Goal: Transaction & Acquisition: Book appointment/travel/reservation

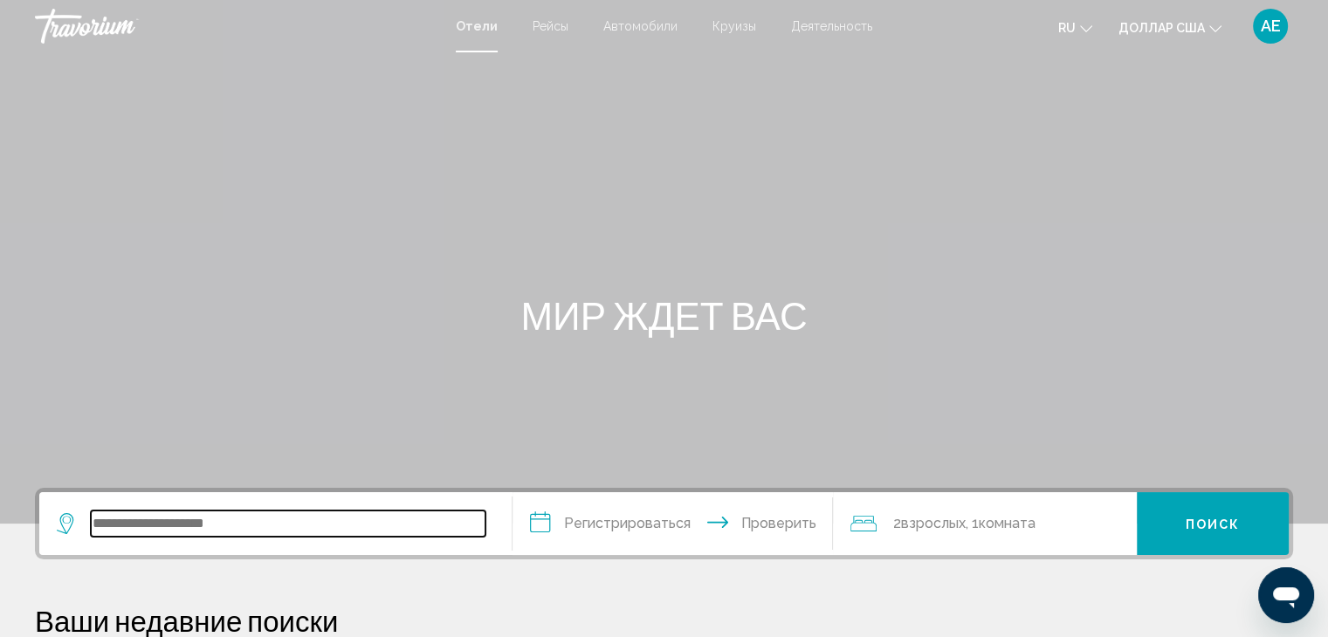
click at [356, 531] on input "Виджет поиска" at bounding box center [288, 524] width 395 height 26
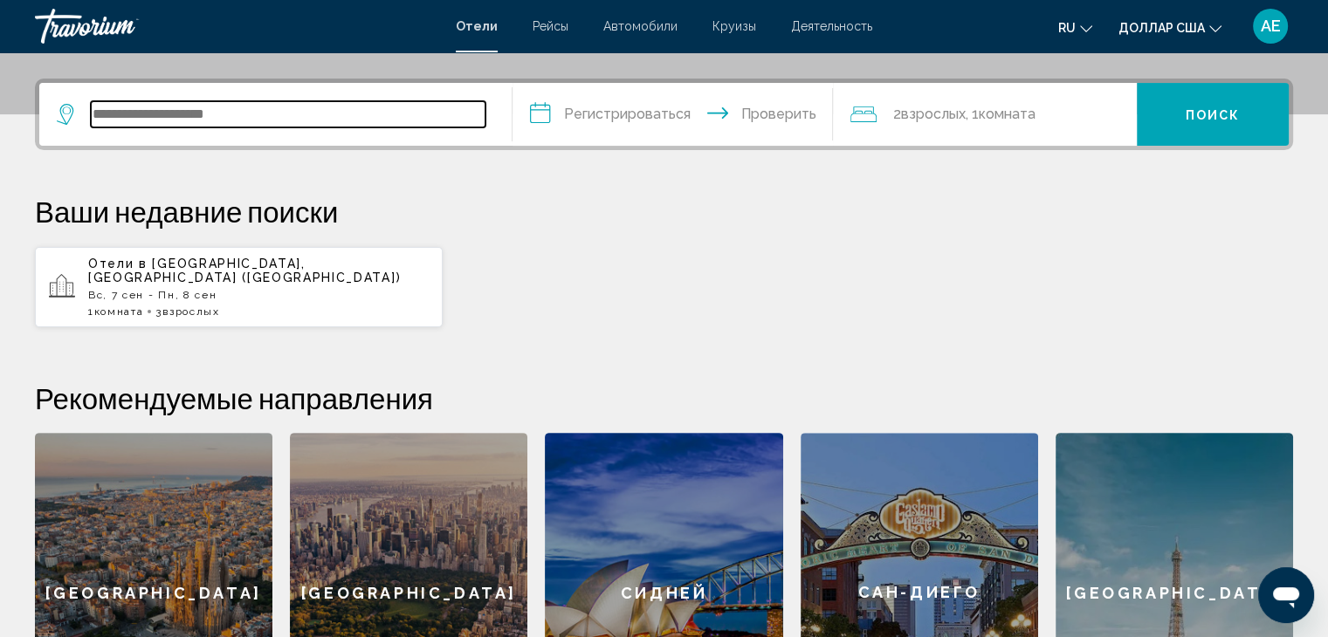
scroll to position [430, 0]
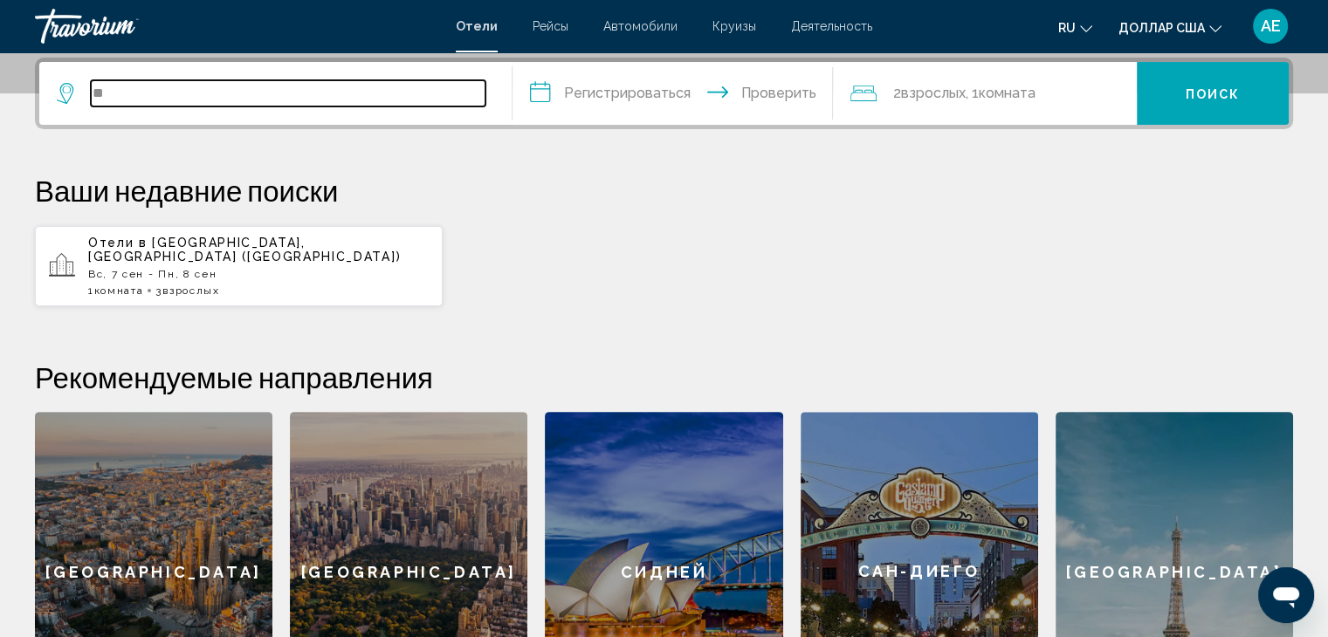
type input "*"
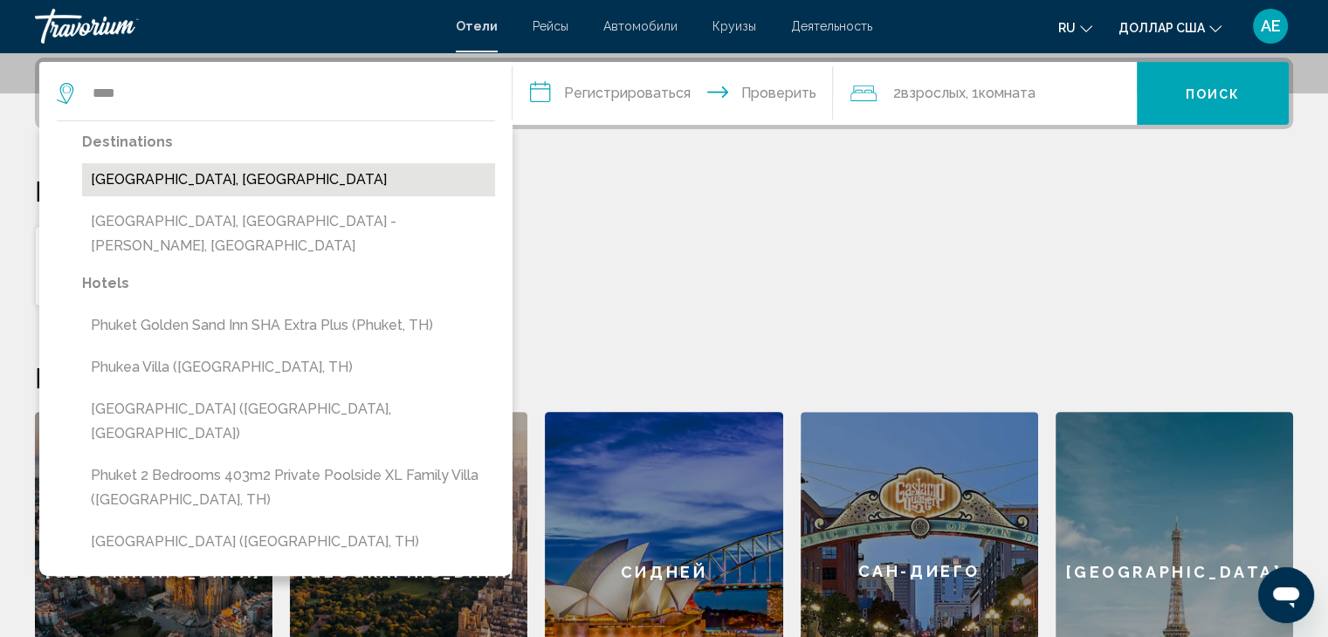
click at [332, 171] on button "[GEOGRAPHIC_DATA], [GEOGRAPHIC_DATA]" at bounding box center [288, 179] width 413 height 33
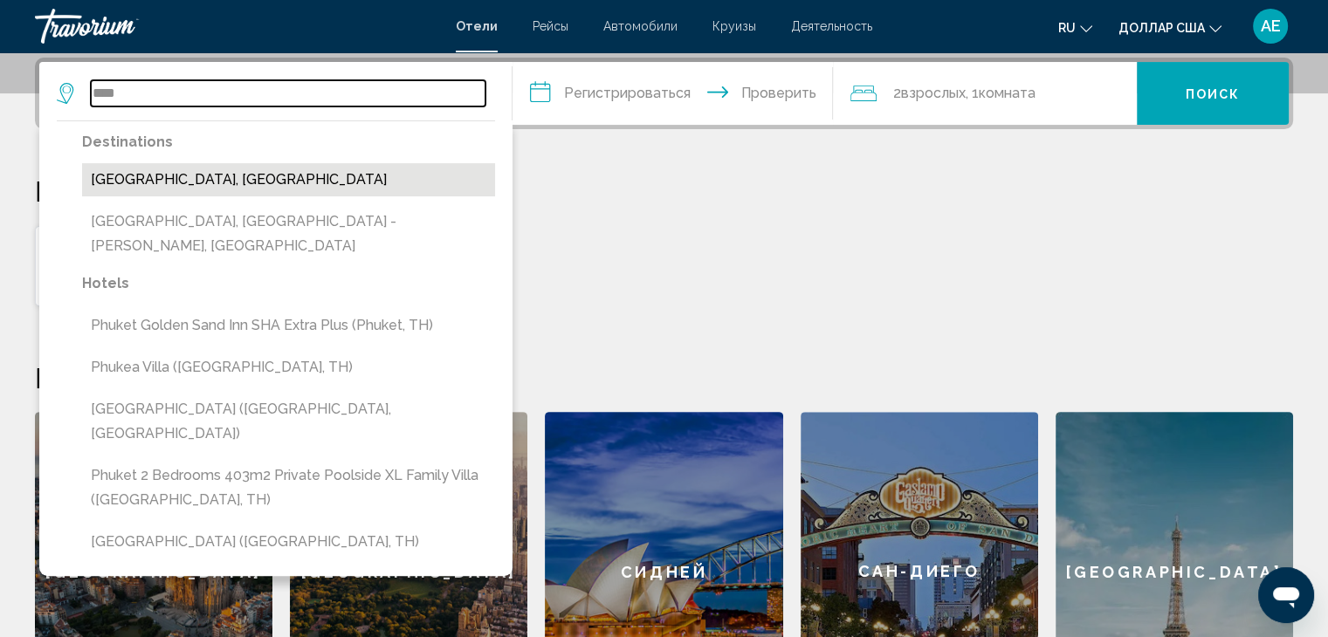
type input "**********"
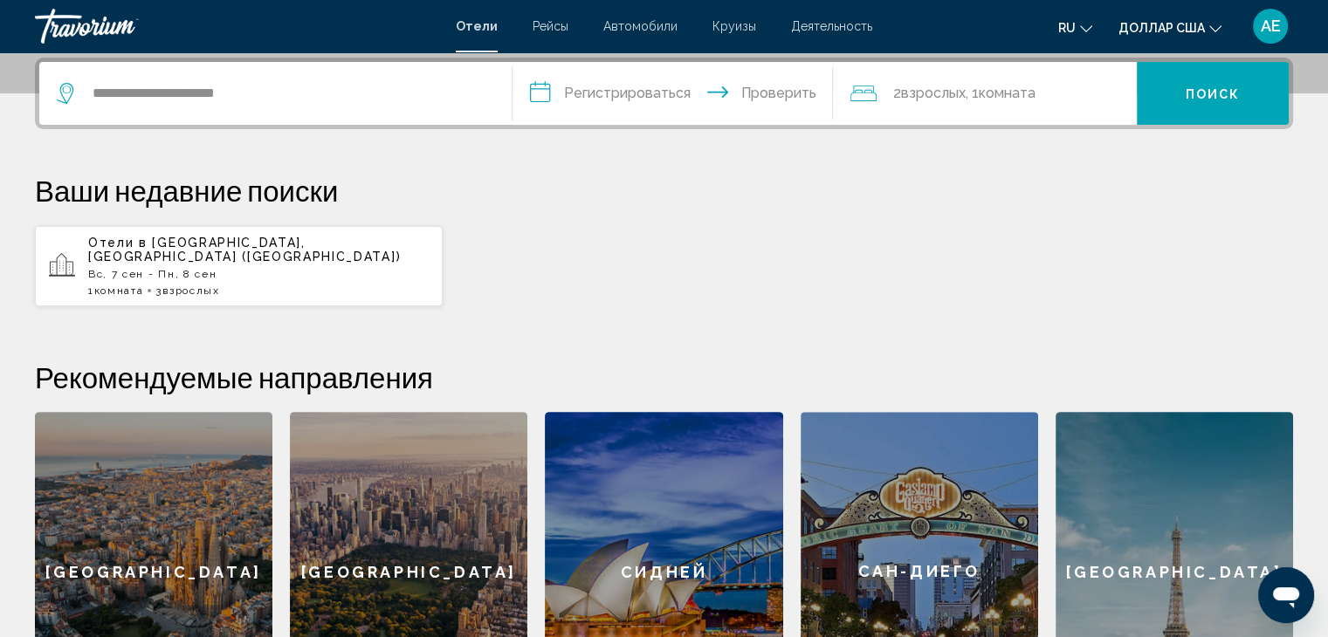
click at [664, 113] on input "**********" at bounding box center [676, 96] width 328 height 68
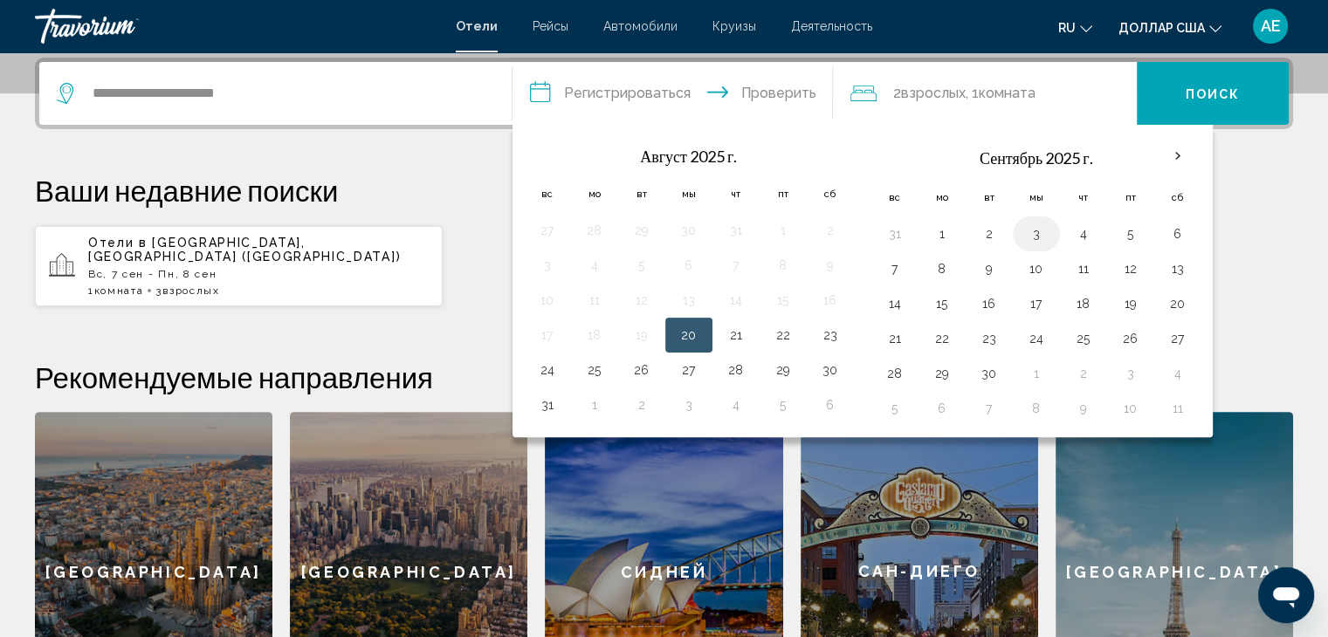
click at [1037, 238] on button "3" at bounding box center [1036, 234] width 28 height 24
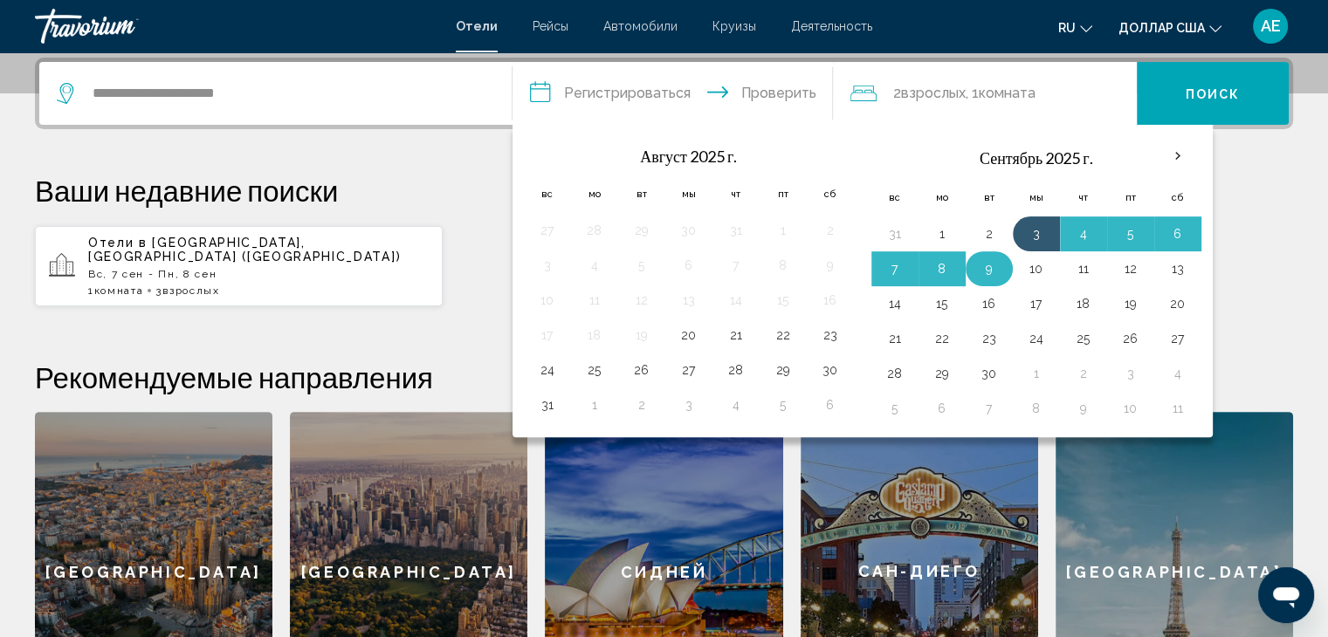
click at [993, 270] on button "9" at bounding box center [989, 269] width 28 height 24
type input "**********"
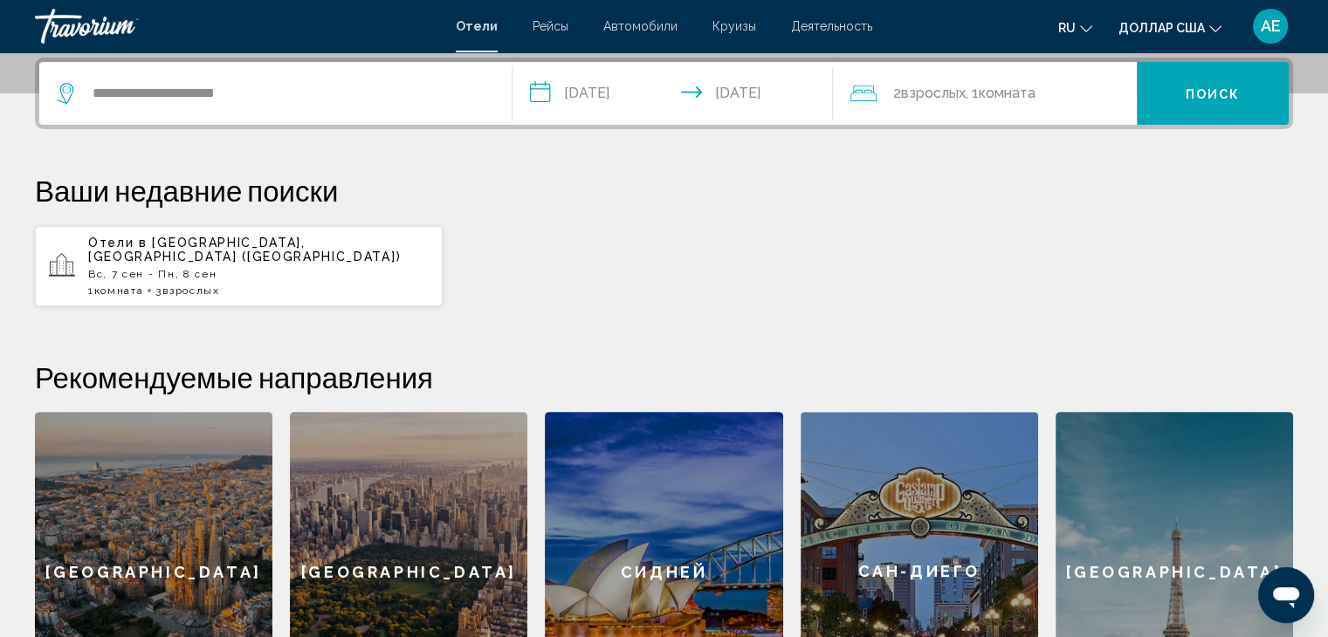
click at [939, 113] on div "2 взрослых Взрослый , 1 комната комнаты" at bounding box center [993, 93] width 286 height 63
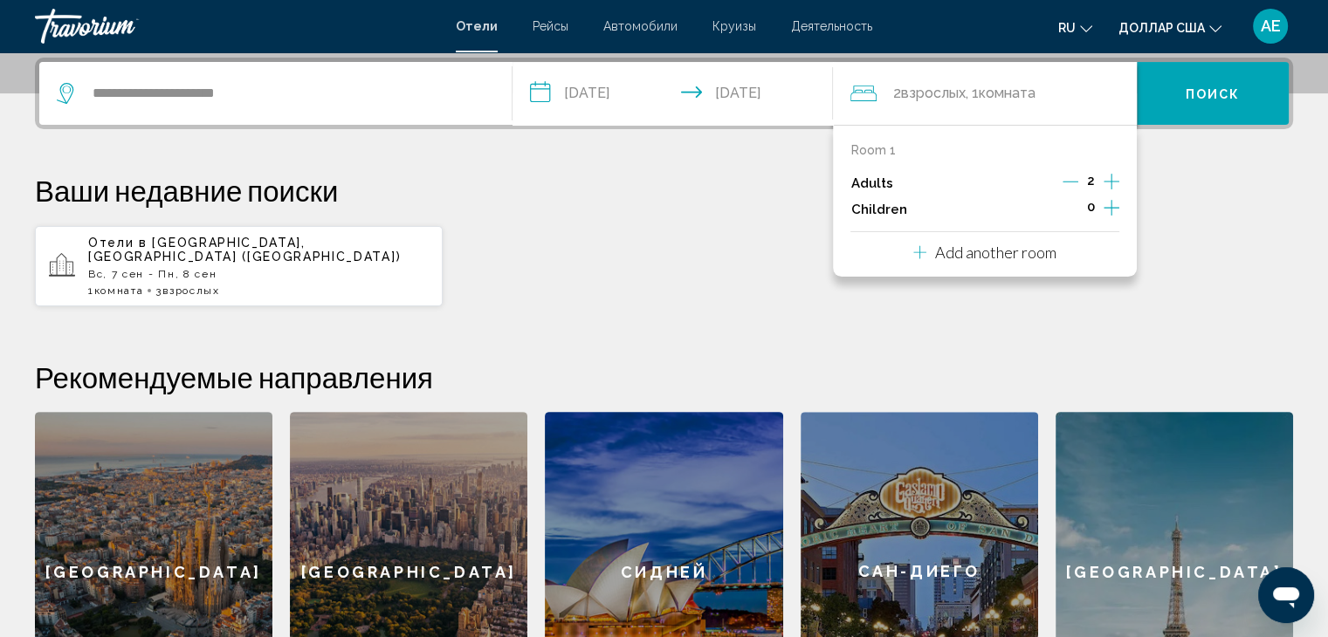
click at [1110, 202] on icon "Increment children" at bounding box center [1112, 207] width 16 height 21
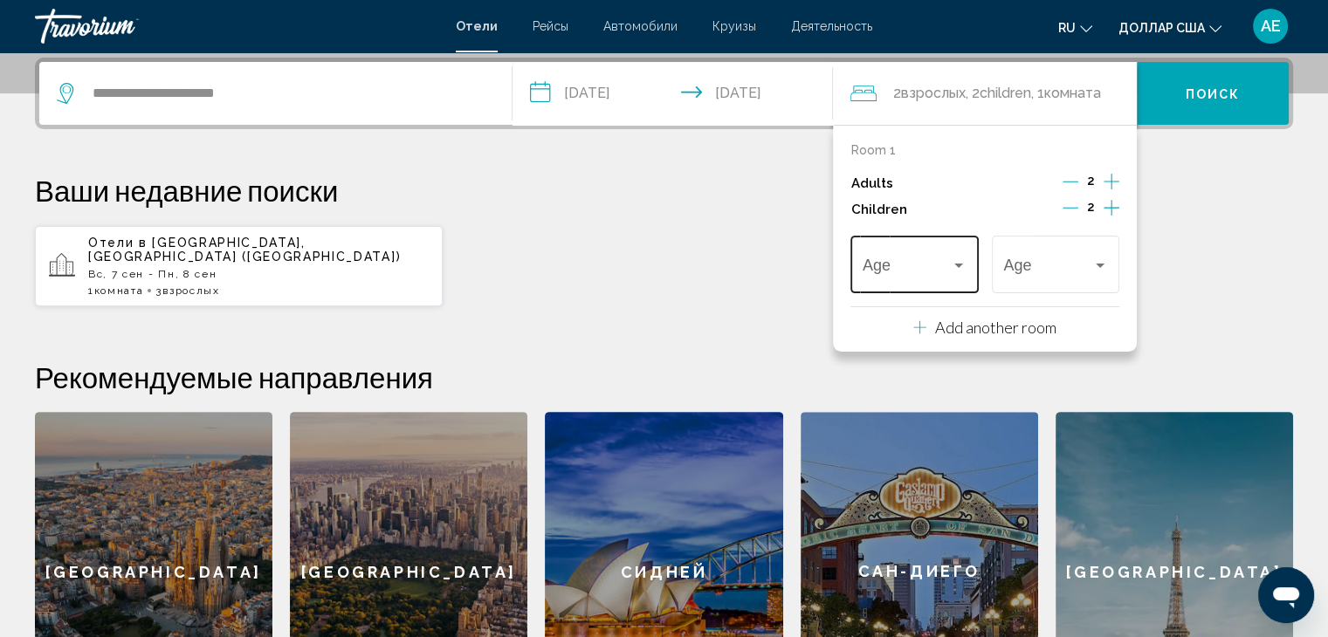
click at [973, 251] on div "Age" at bounding box center [913, 262] width 127 height 62
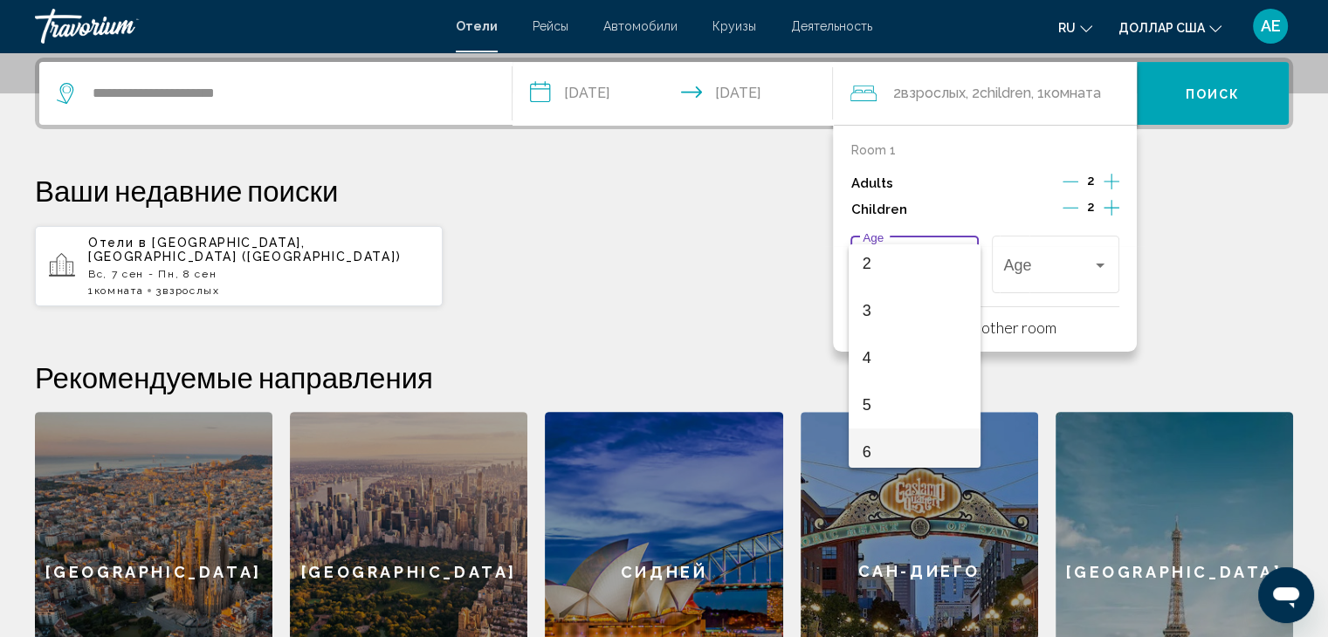
scroll to position [175, 0]
click at [931, 373] on span "6" at bounding box center [915, 376] width 104 height 47
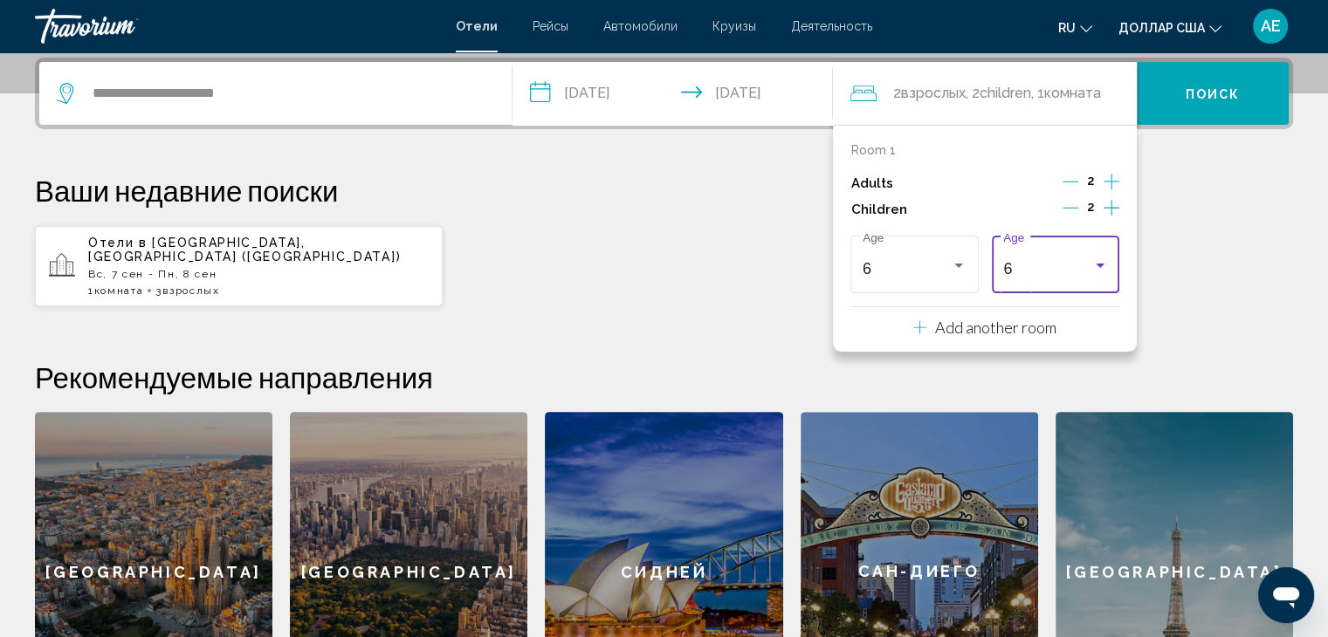
click at [1049, 260] on div "6" at bounding box center [1047, 268] width 88 height 17
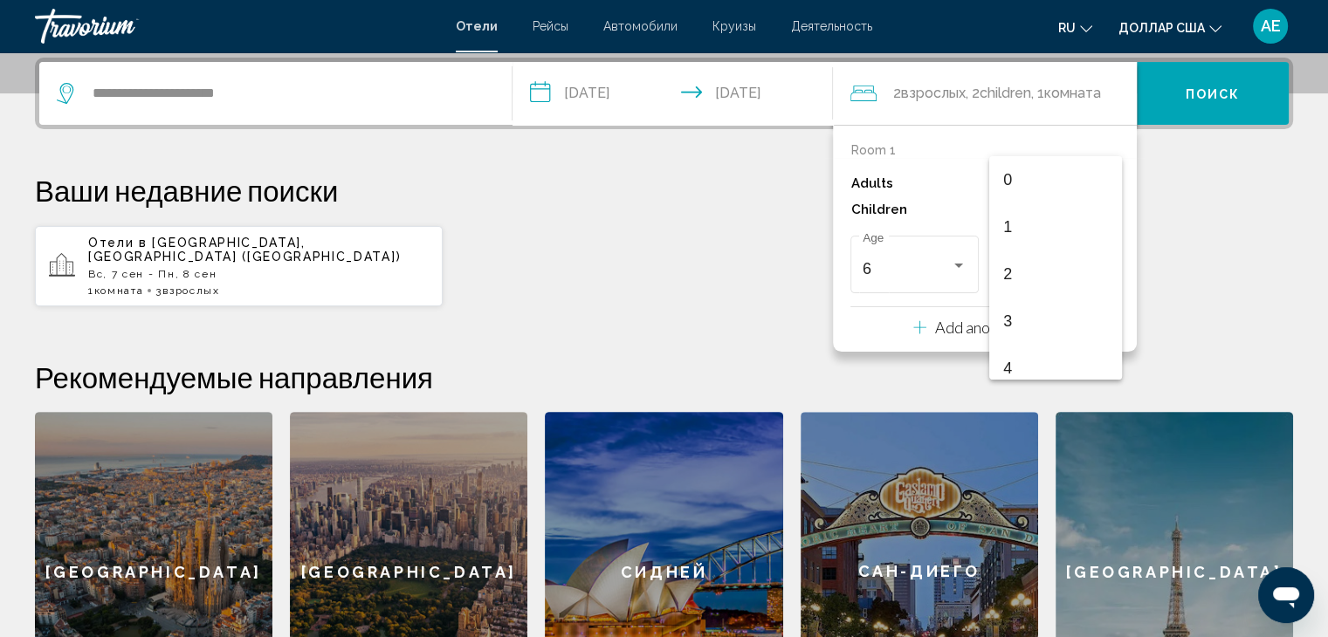
scroll to position [195, 0]
click at [1039, 347] on span "8" at bounding box center [1055, 362] width 104 height 47
click at [1204, 107] on button "Поиск" at bounding box center [1213, 93] width 152 height 63
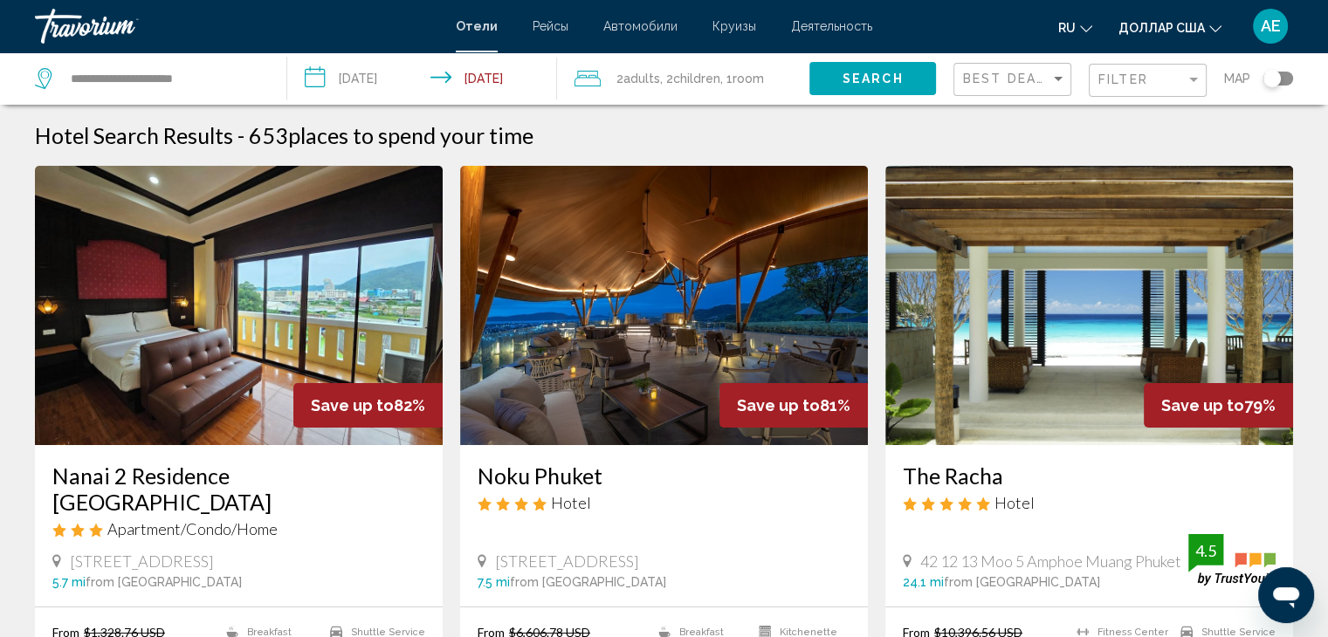
scroll to position [557, 0]
